Goal: Information Seeking & Learning: Learn about a topic

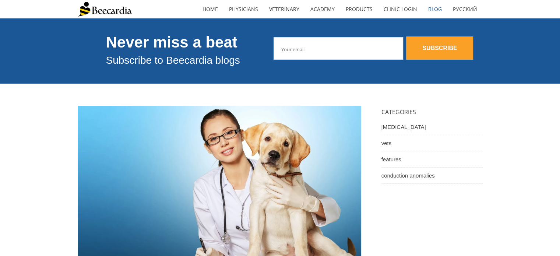
scroll to position [31, 0]
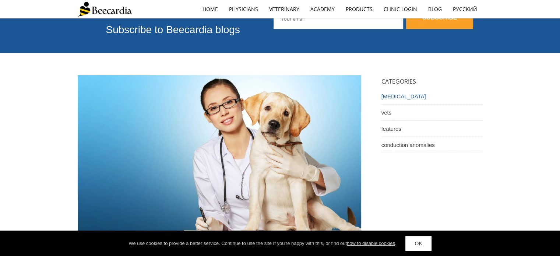
click at [387, 95] on link "ecg" at bounding box center [431, 96] width 101 height 16
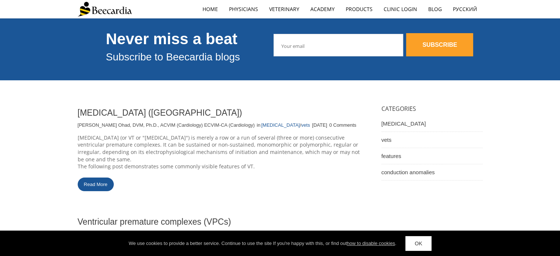
scroll to position [4, 0]
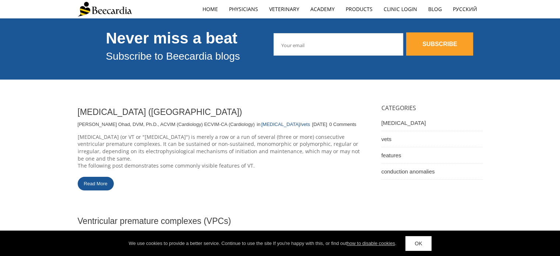
click at [93, 183] on link "Read More" at bounding box center [96, 184] width 36 height 14
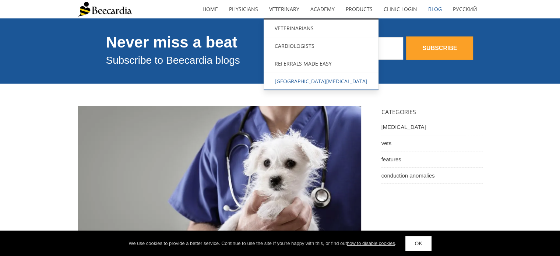
click at [290, 82] on link "[GEOGRAPHIC_DATA][MEDICAL_DATA]" at bounding box center [320, 81] width 115 height 18
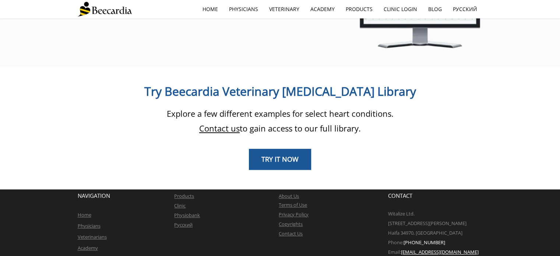
scroll to position [618, 0]
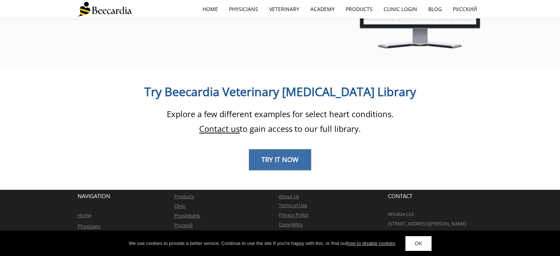
click at [280, 150] on link "TRY IT NOW" at bounding box center [280, 159] width 62 height 21
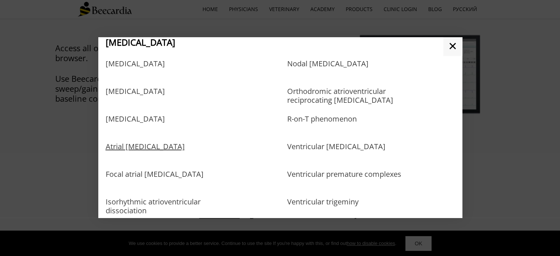
scroll to position [302, 0]
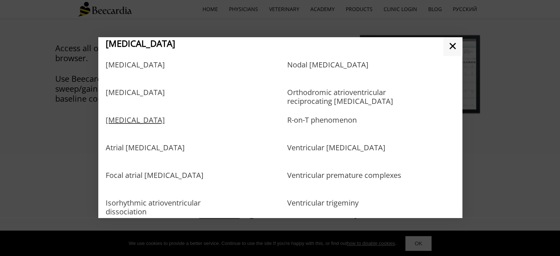
click at [140, 123] on link "Atrial premature complexes" at bounding box center [135, 128] width 59 height 24
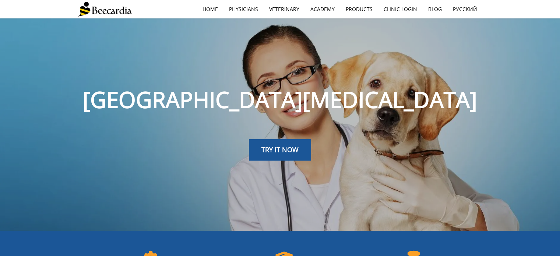
scroll to position [533, 0]
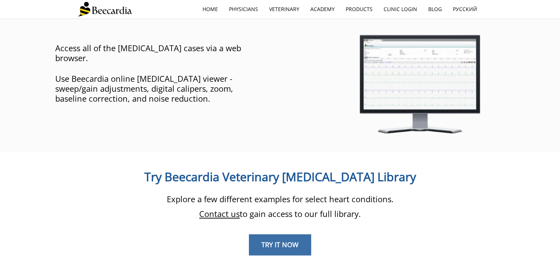
click at [292, 240] on span "TRY IT NOW" at bounding box center [279, 244] width 37 height 9
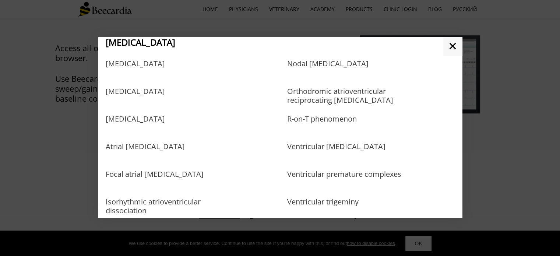
scroll to position [305, 0]
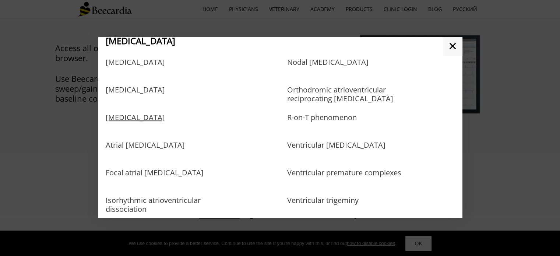
click at [165, 125] on link "Atrial premature complexes" at bounding box center [135, 125] width 59 height 24
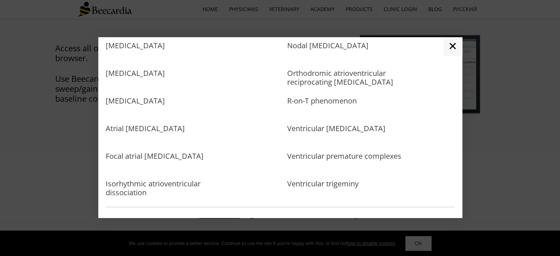
scroll to position [322, 0]
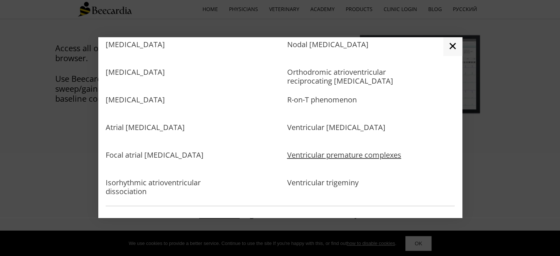
click at [344, 154] on link "Ventricular premature complexes" at bounding box center [344, 162] width 114 height 24
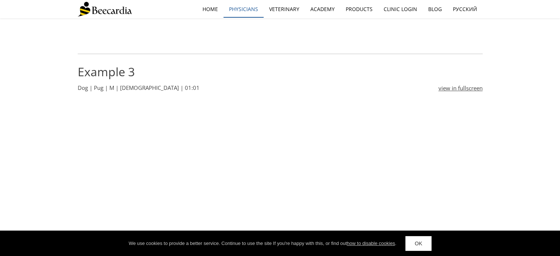
scroll to position [986, 0]
